Goal: Task Accomplishment & Management: Manage account settings

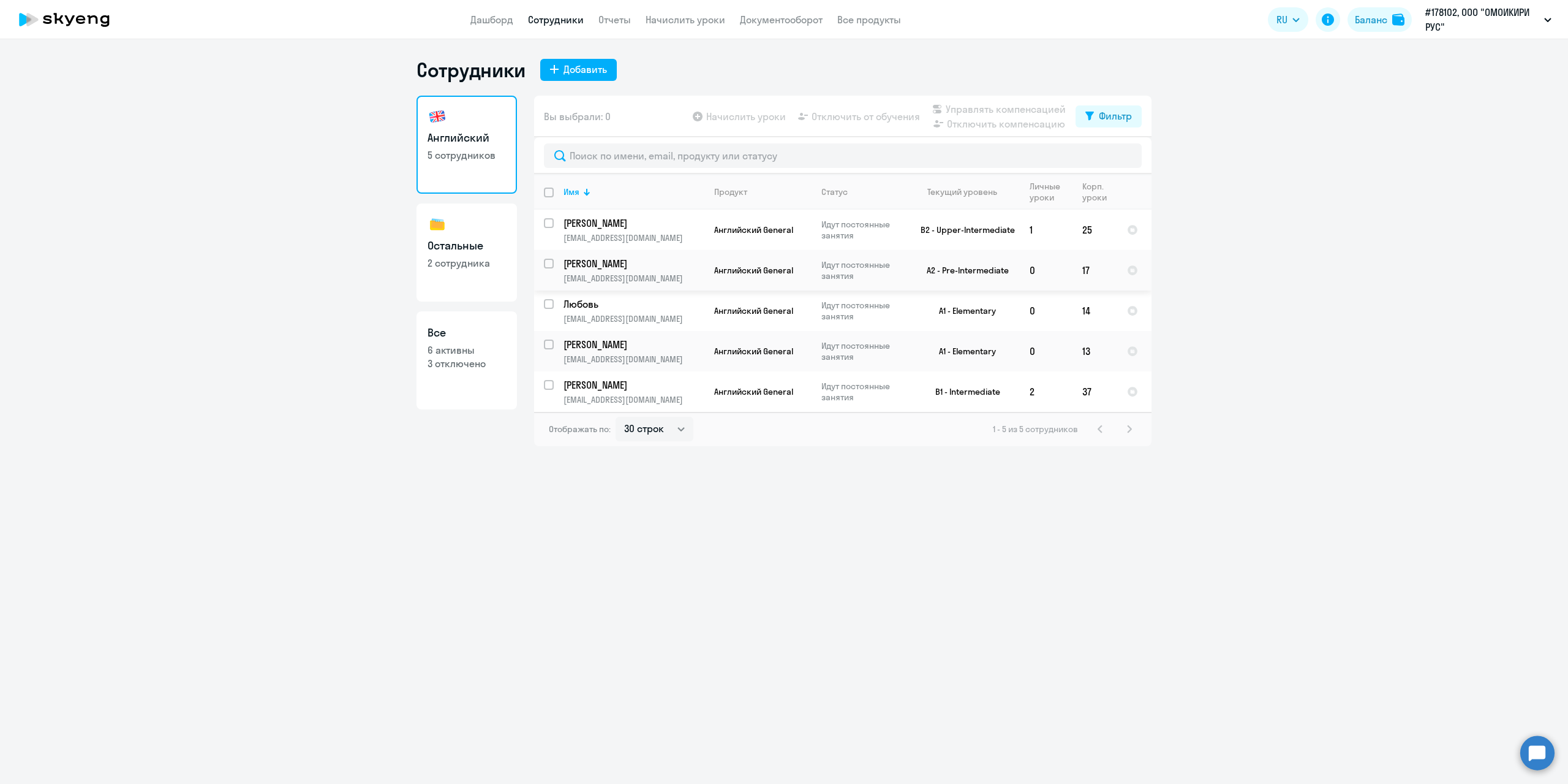
select select "30"
click at [453, 238] on h3 "Остальные" at bounding box center [466, 246] width 79 height 16
select select "30"
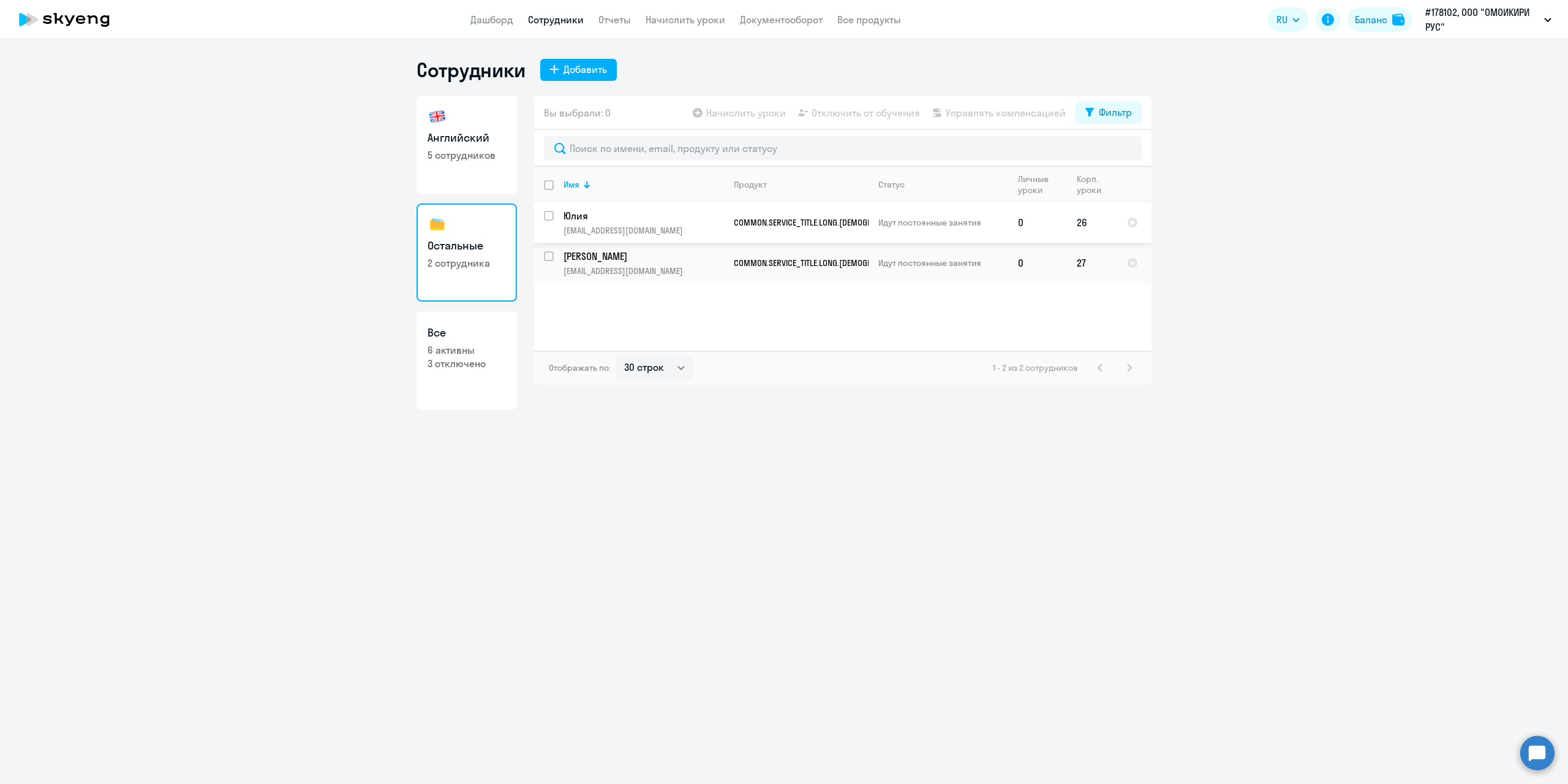
click at [641, 221] on p "Юлия" at bounding box center [644, 215] width 160 height 14
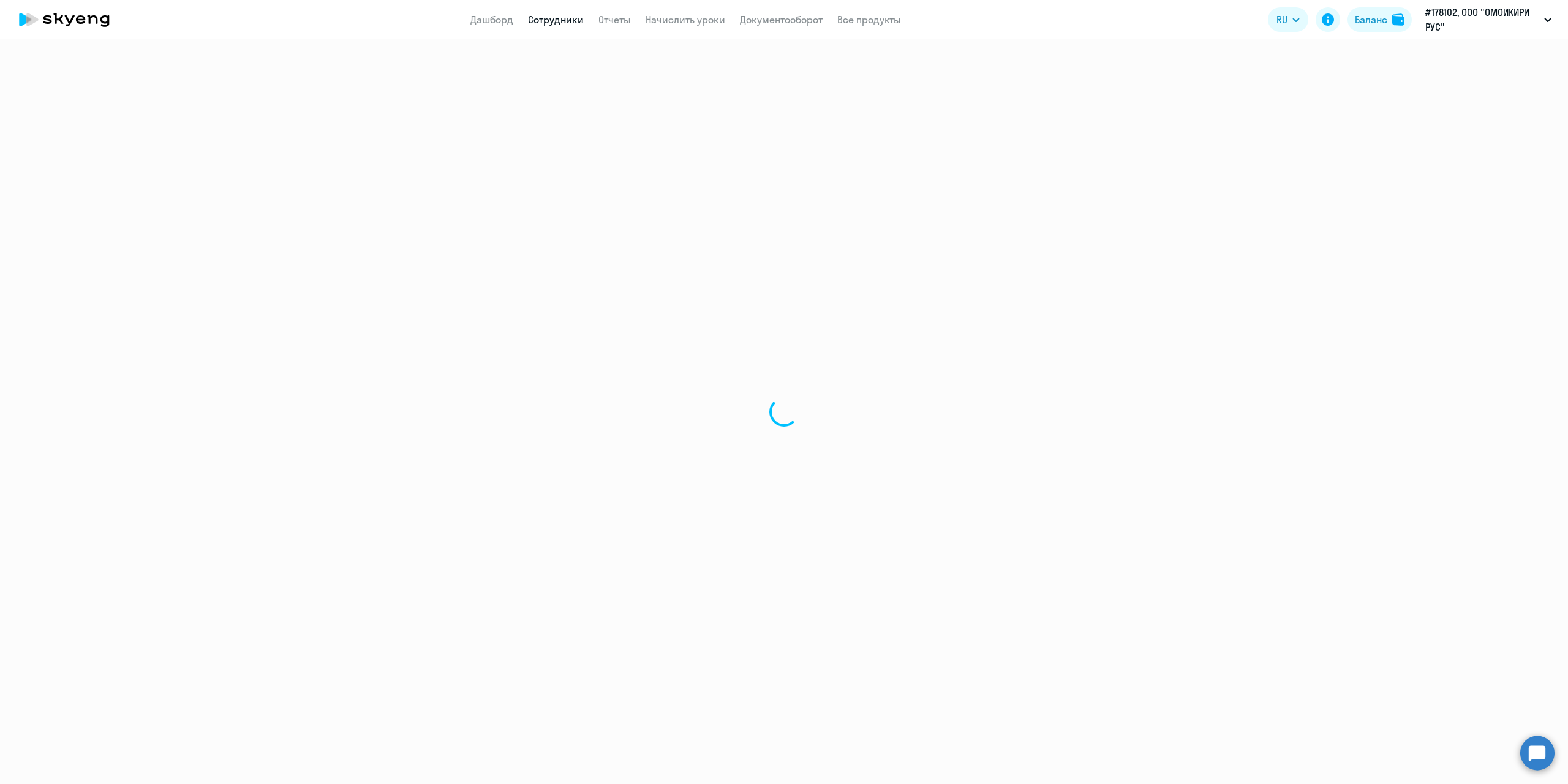
select select "others"
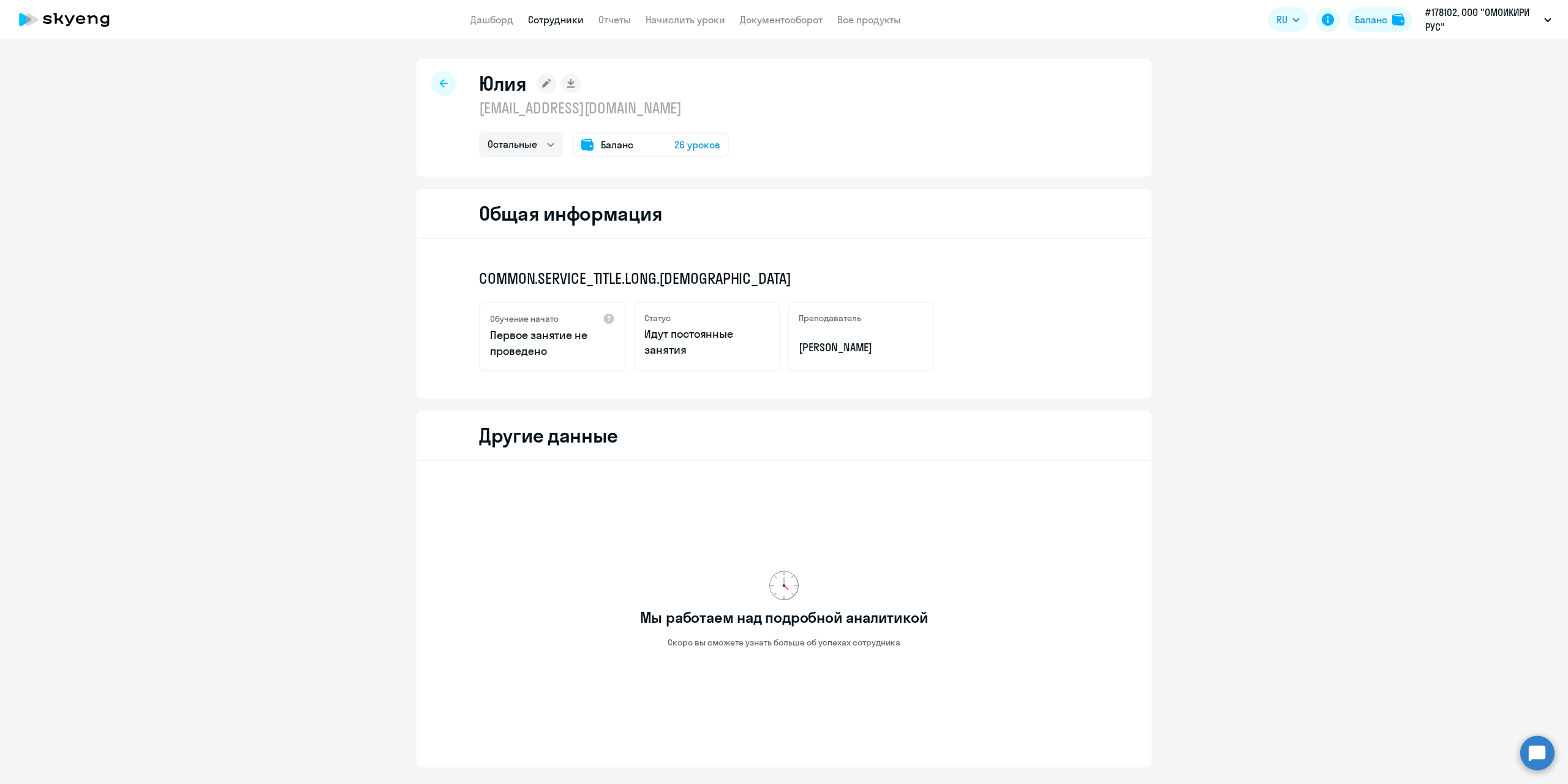
click at [442, 83] on icon at bounding box center [444, 83] width 8 height 8
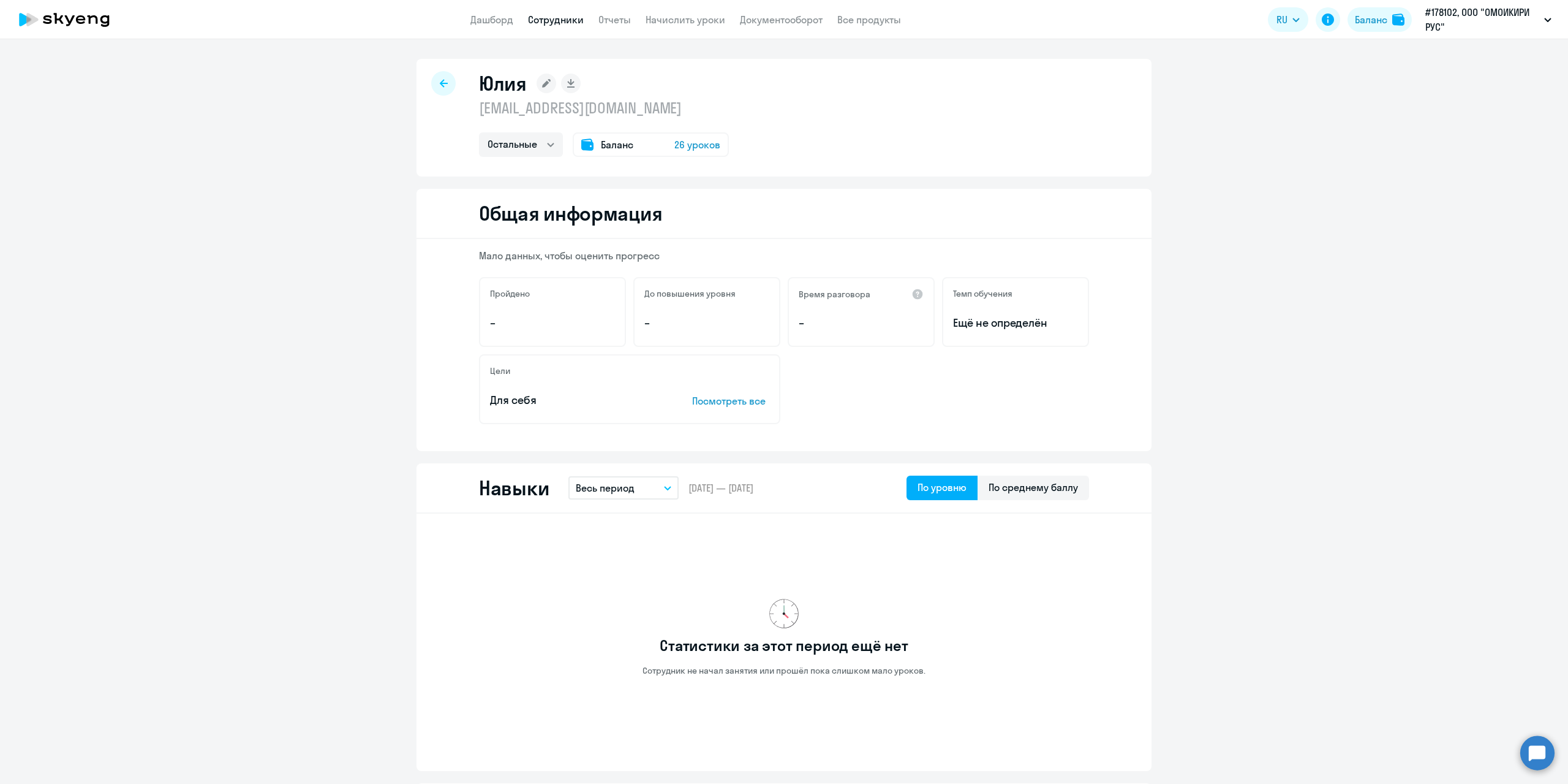
click at [440, 83] on icon at bounding box center [444, 83] width 8 height 8
select select "30"
